Goal: Complete application form: Complete application form

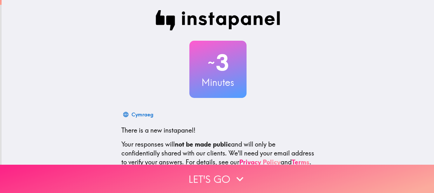
scroll to position [71, 0]
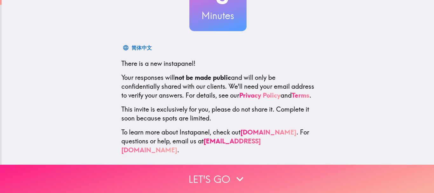
click at [228, 185] on button "Let's go" at bounding box center [217, 178] width 434 height 28
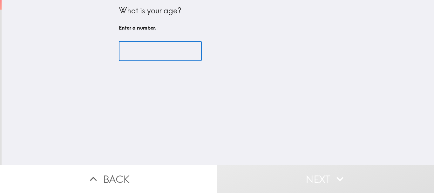
click at [153, 48] on input "number" at bounding box center [160, 51] width 83 height 20
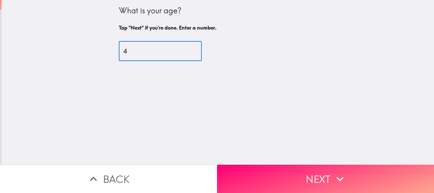
click at [152, 54] on input "4" at bounding box center [160, 51] width 83 height 20
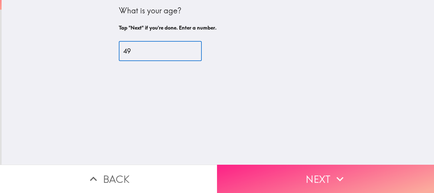
type input "49"
click at [314, 172] on button "Next" at bounding box center [325, 178] width 217 height 28
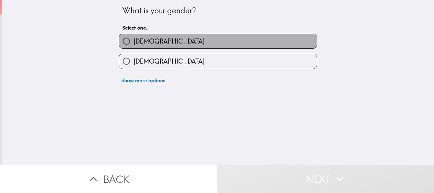
click at [193, 43] on label "[DEMOGRAPHIC_DATA]" at bounding box center [218, 41] width 198 height 14
click at [133, 43] on input "[DEMOGRAPHIC_DATA]" at bounding box center [126, 41] width 14 height 14
radio input "true"
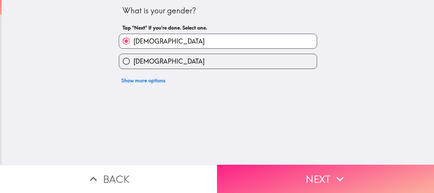
click at [300, 183] on button "Next" at bounding box center [325, 178] width 217 height 28
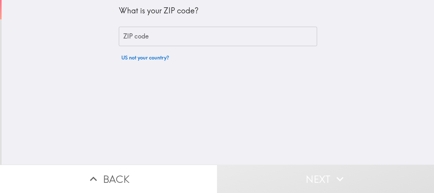
click at [173, 39] on input "ZIP code" at bounding box center [218, 37] width 198 height 20
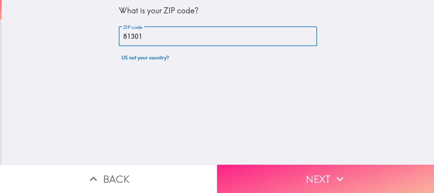
type input "81301"
click at [297, 172] on button "Next" at bounding box center [325, 178] width 217 height 28
